Goal: Transaction & Acquisition: Subscribe to service/newsletter

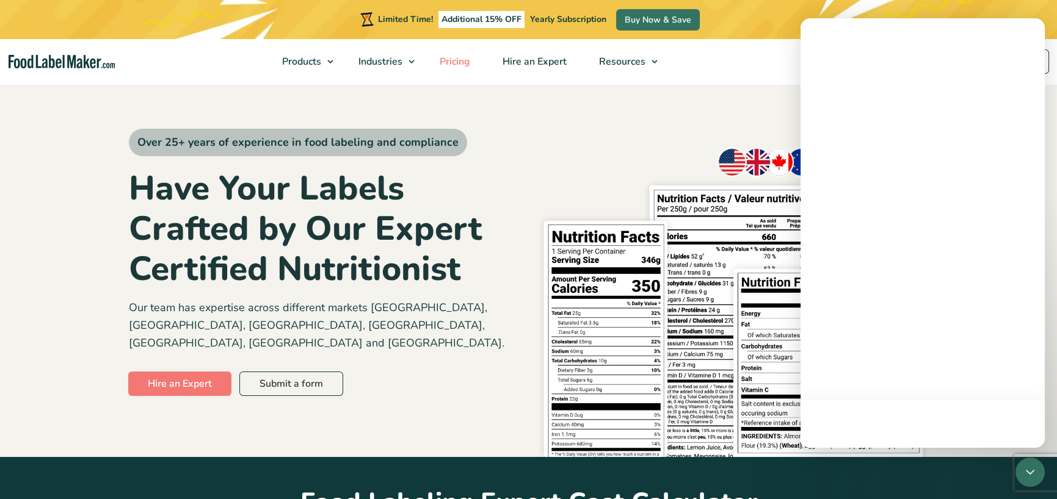
click at [458, 61] on span "Pricing" at bounding box center [453, 61] width 35 height 13
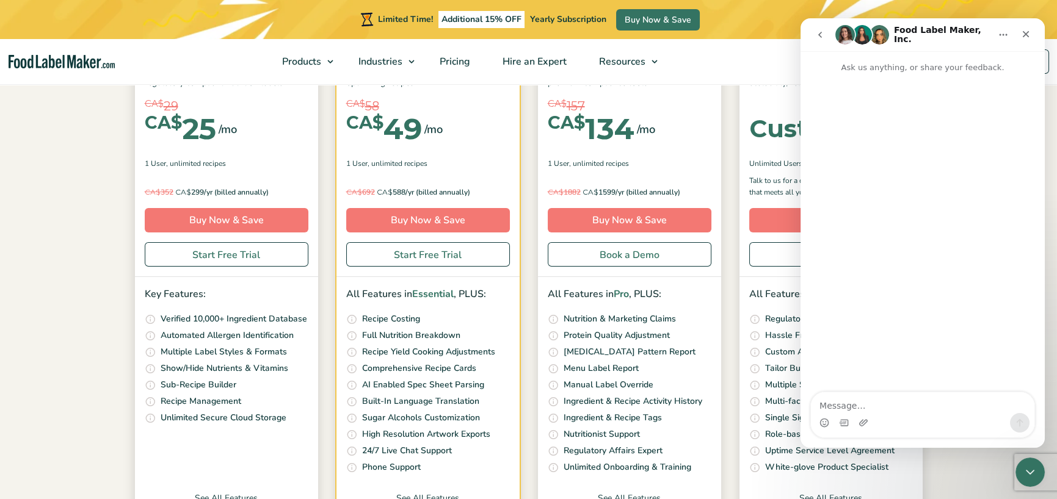
scroll to position [244, 0]
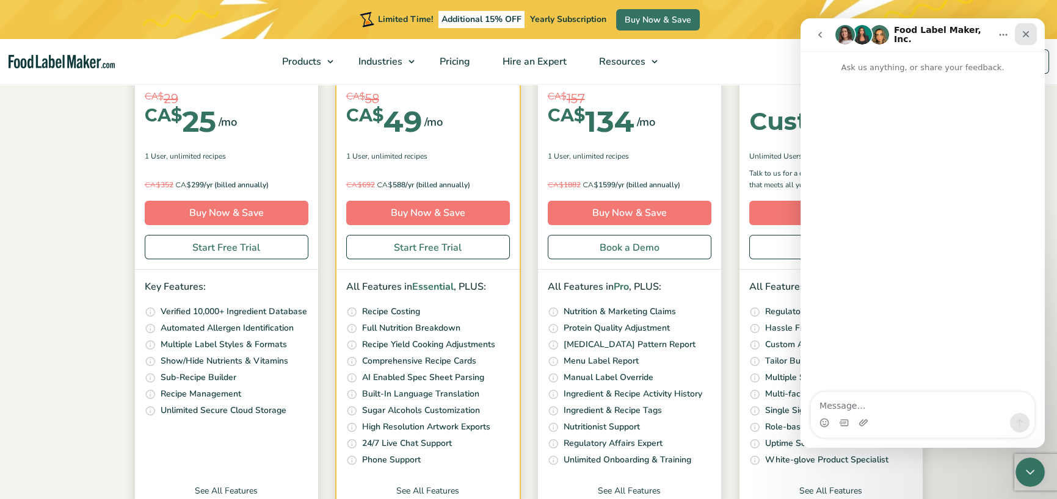
click at [1024, 30] on icon "Close" at bounding box center [1026, 34] width 10 height 10
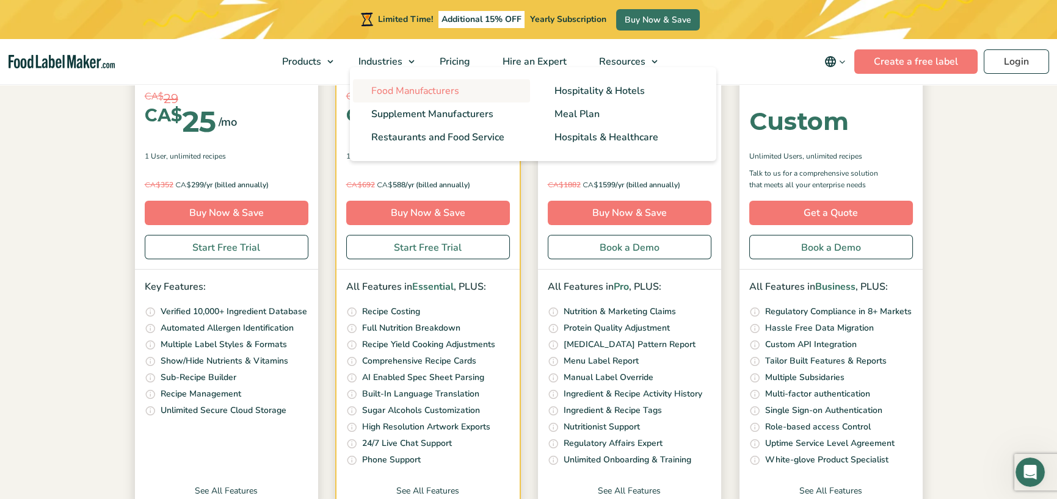
scroll to position [0, 0]
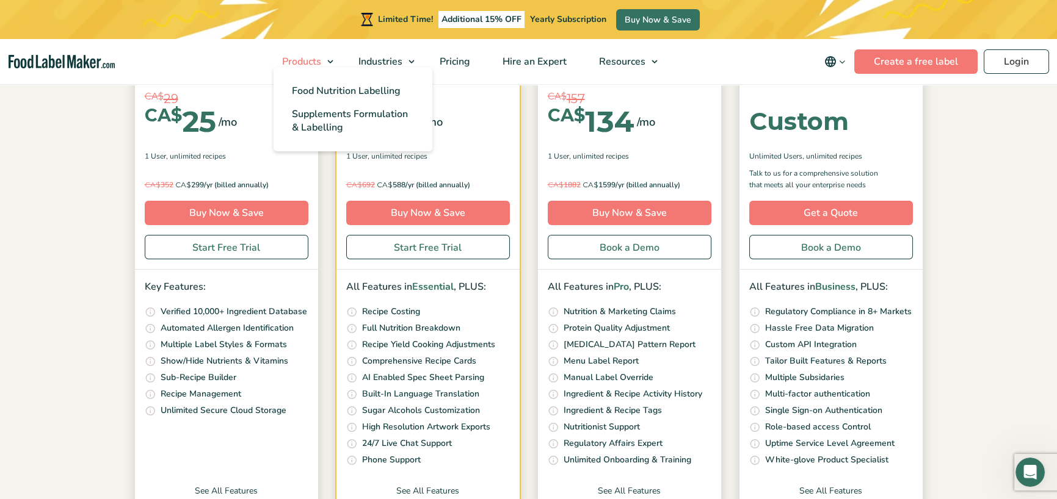
click at [318, 62] on span "Products" at bounding box center [300, 61] width 44 height 13
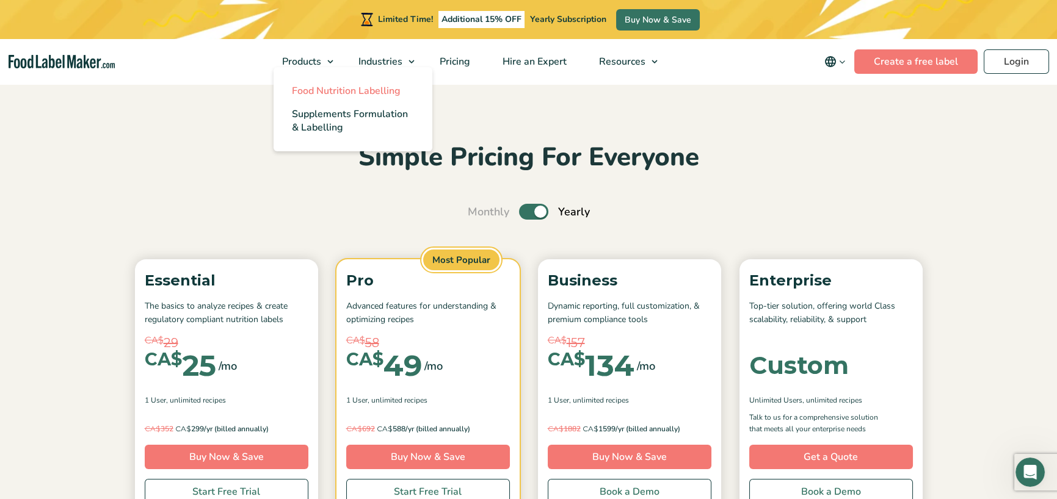
click at [324, 90] on span "Food Nutrition Labelling" at bounding box center [346, 90] width 109 height 13
